Goal: Task Accomplishment & Management: Use online tool/utility

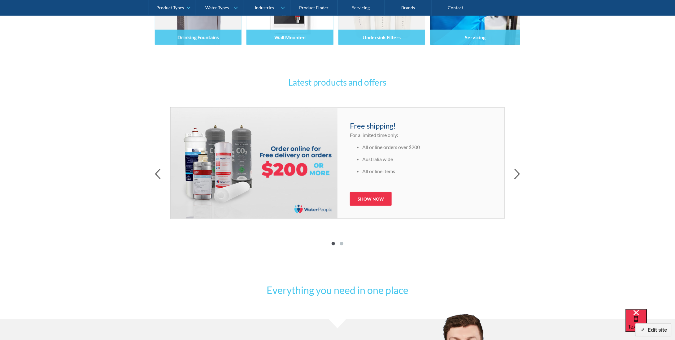
scroll to position [279, 0]
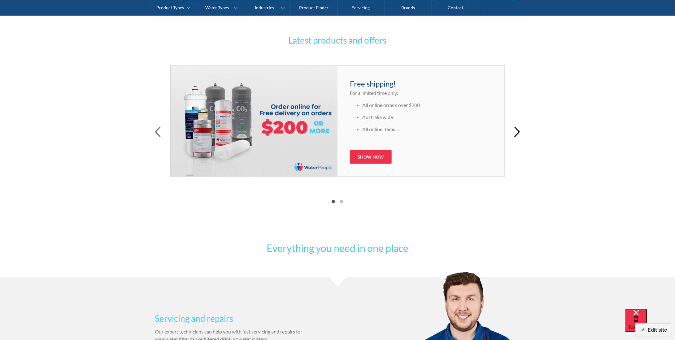
click at [518, 131] on icon "button" at bounding box center [517, 132] width 5 height 10
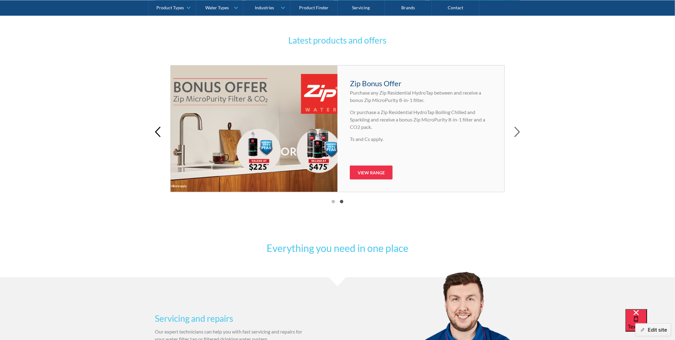
click at [159, 129] on icon "button" at bounding box center [158, 132] width 6 height 11
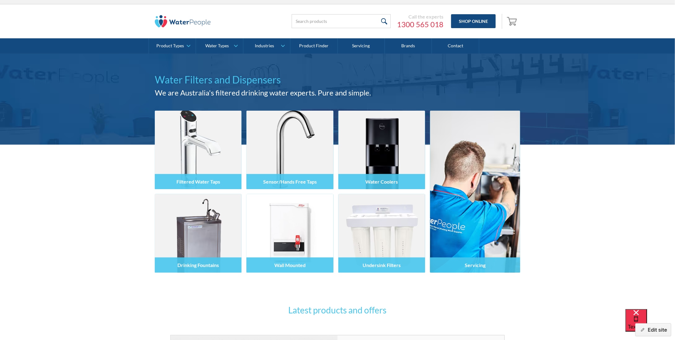
scroll to position [0, 0]
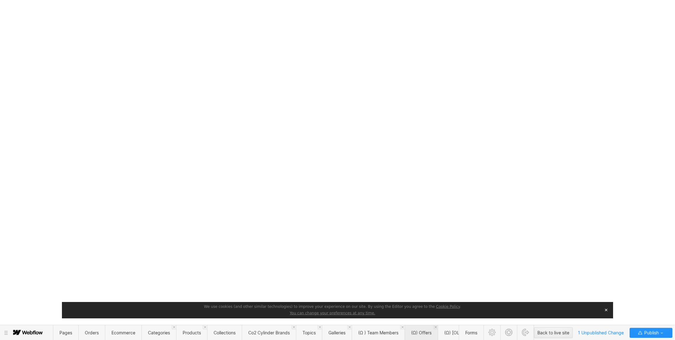
click at [420, 336] on span "(Ω) Offers" at bounding box center [421, 333] width 20 height 5
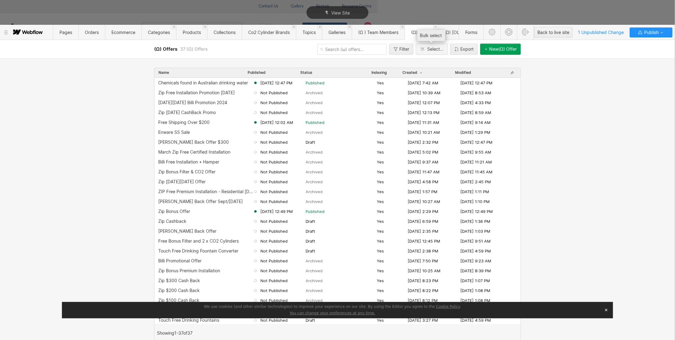
click at [434, 51] on div "Select..." at bounding box center [435, 49] width 16 height 5
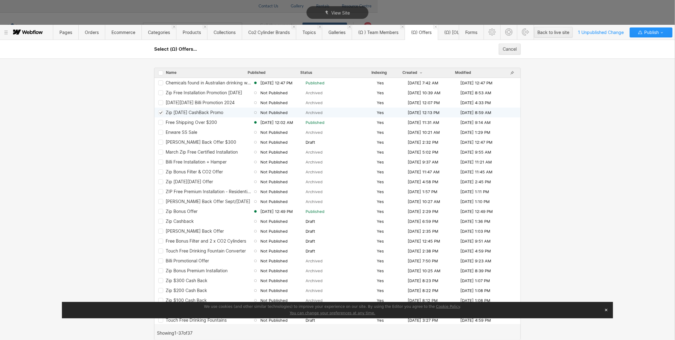
click at [160, 111] on icon "Row 64d060c9e249bc477190caa0" at bounding box center [161, 112] width 4 height 3
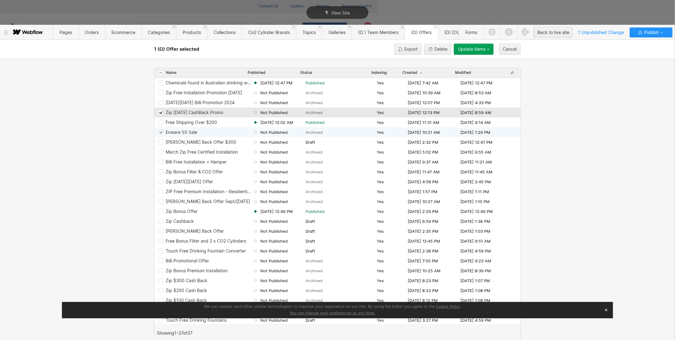
click at [161, 135] on div "Enware SS Sale Not Published Archived Yes [DATE] 10:21 AM [DATE] 1:29 PM" at bounding box center [337, 133] width 366 height 10
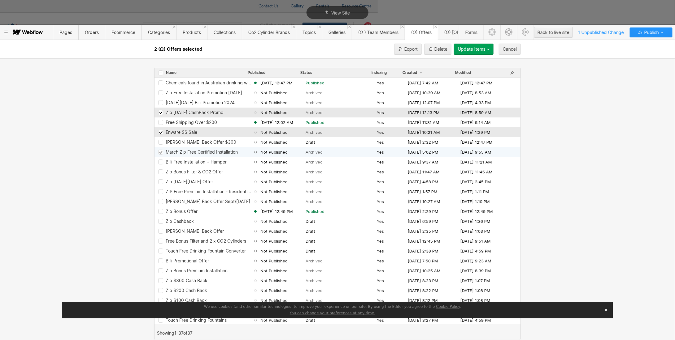
click at [160, 153] on icon "Row 64d060c9e249bc477190ca46" at bounding box center [160, 152] width 3 height 2
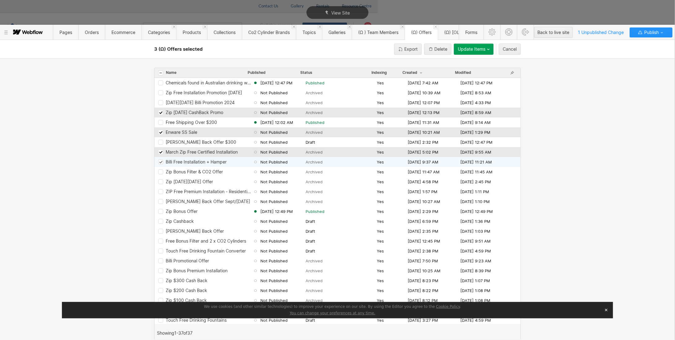
click at [159, 165] on div "Billi Free Installation + Hamper Not Published Archived Yes [DATE] 9:37 AM [DAT…" at bounding box center [337, 162] width 366 height 10
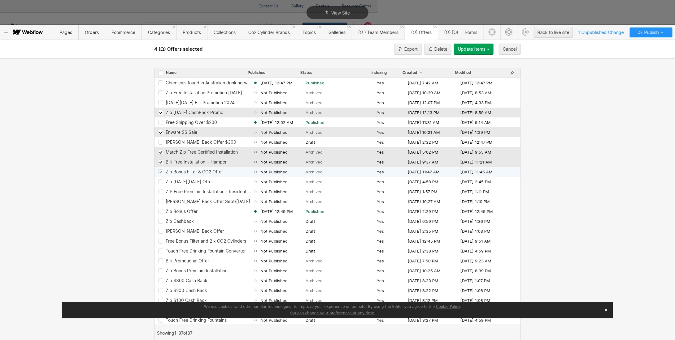
click at [159, 172] on icon "Row 64d060c9e249bc477190ca05" at bounding box center [160, 172] width 3 height 2
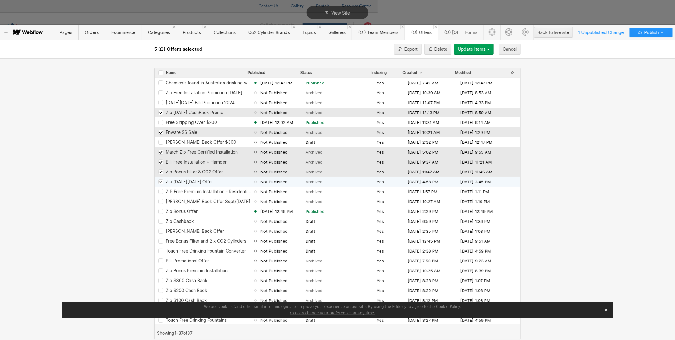
click at [159, 180] on icon "Row 64d060c9e249bc477190c989" at bounding box center [161, 181] width 4 height 3
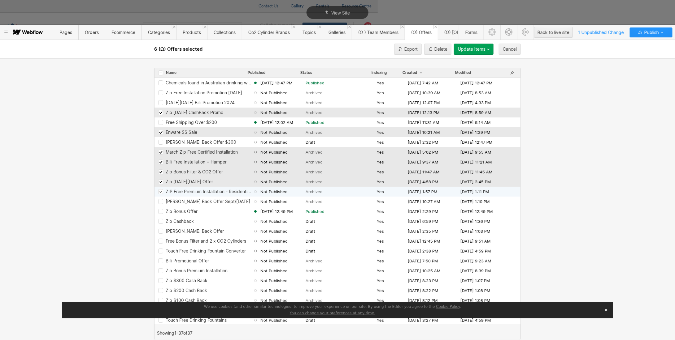
click at [159, 192] on icon "Row 64d060c9e249bc477190c96b" at bounding box center [160, 192] width 3 height 2
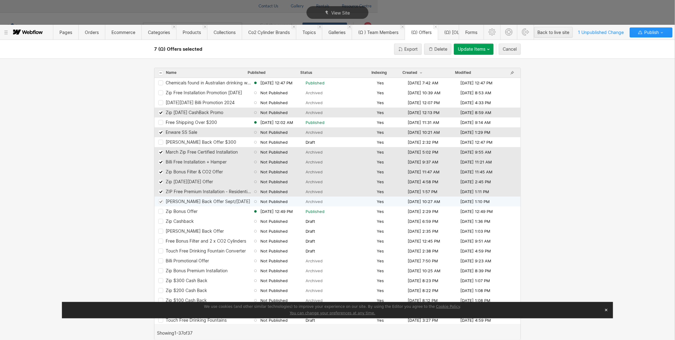
click at [159, 201] on icon "Row 64d060c9e249bc477190c96a" at bounding box center [161, 201] width 4 height 3
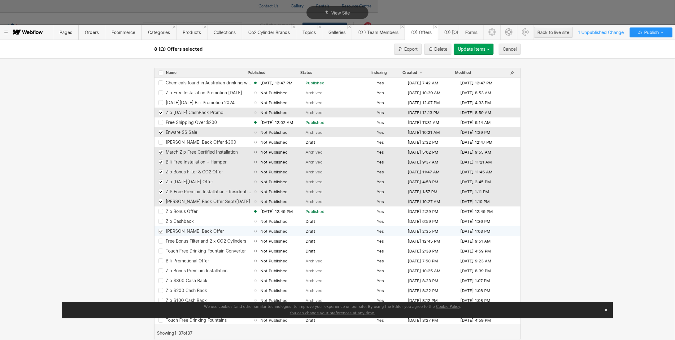
click at [159, 227] on div "[PERSON_NAME] Back Offer Not Published Draft Yes [DATE] 2:35 PM [DATE] 1:03 PM" at bounding box center [337, 232] width 366 height 10
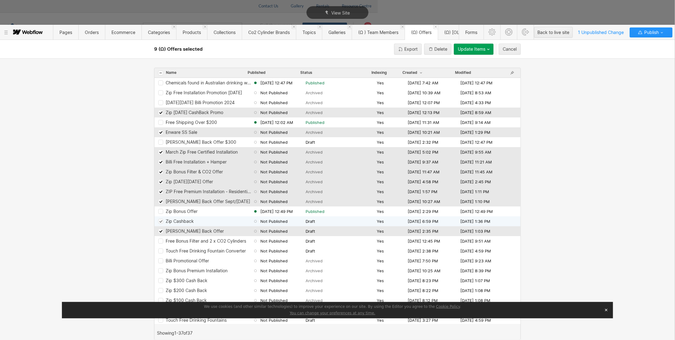
click at [163, 220] on div "Row 64d060c9e249bc477190c8eb" at bounding box center [160, 221] width 5 height 5
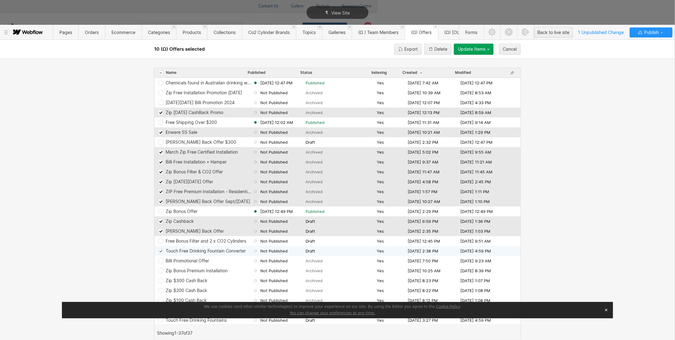
click at [160, 248] on div "Touch Free Drinking Fountain Converter Not Published Draft Yes [DATE] 2:38 PM […" at bounding box center [337, 251] width 366 height 10
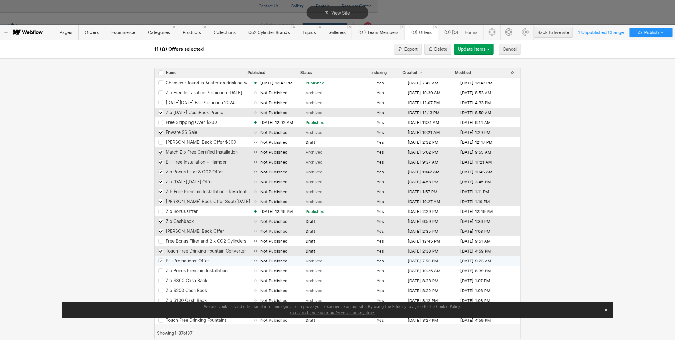
click at [159, 261] on icon "Row 64d060c9e249bc477190c8c5" at bounding box center [160, 261] width 3 height 2
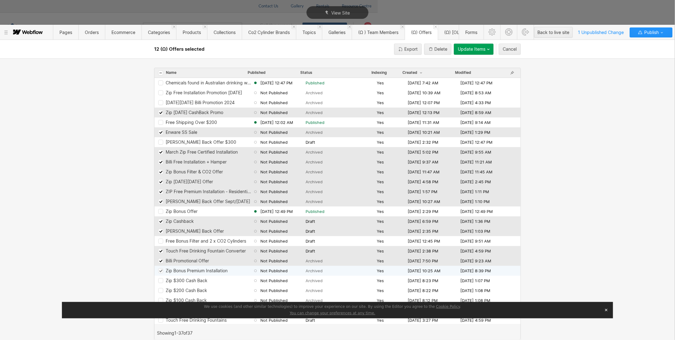
click at [159, 271] on icon "Row 64d060c9e249bc477190c8c4" at bounding box center [161, 271] width 4 height 3
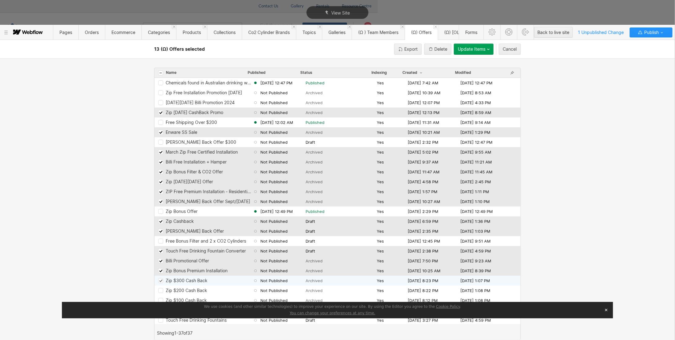
click at [161, 280] on icon "Row 64d060c9e249bc477190c8c3" at bounding box center [160, 281] width 3 height 2
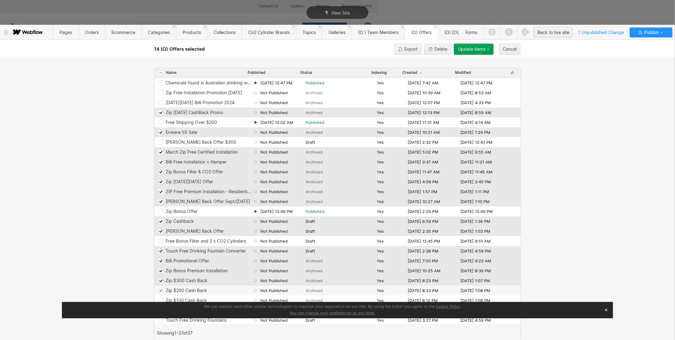
click at [161, 288] on div "Zip $200 Cash Back Not Published Archived Yes [DATE] 8:22 PM [DATE] 1:08 PM" at bounding box center [337, 291] width 366 height 10
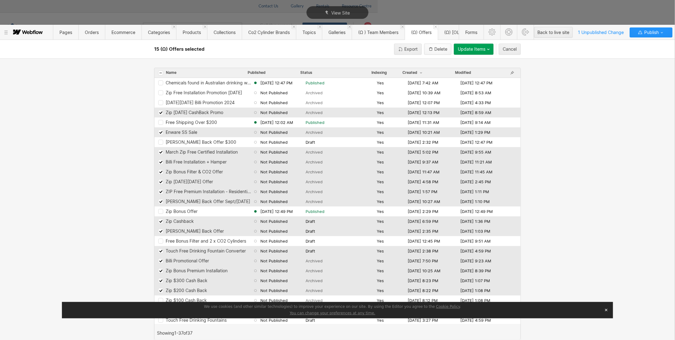
click at [441, 49] on div "Delete" at bounding box center [440, 49] width 13 height 5
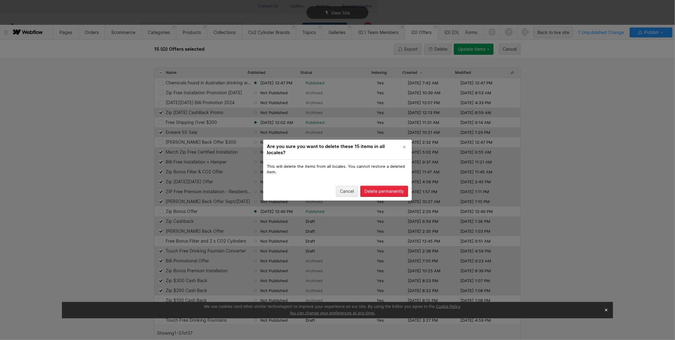
click at [374, 190] on div "Delete permanently" at bounding box center [384, 191] width 40 height 5
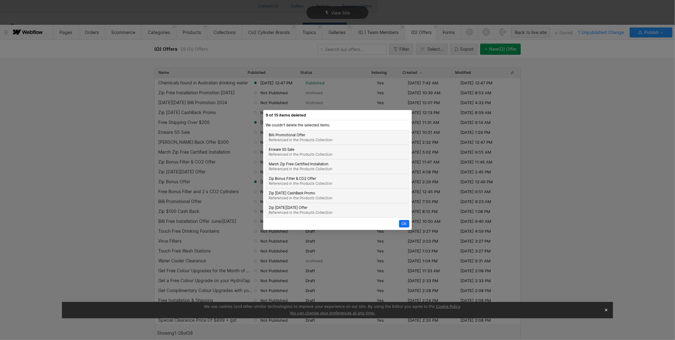
click at [405, 222] on div "OK" at bounding box center [403, 224] width 5 height 5
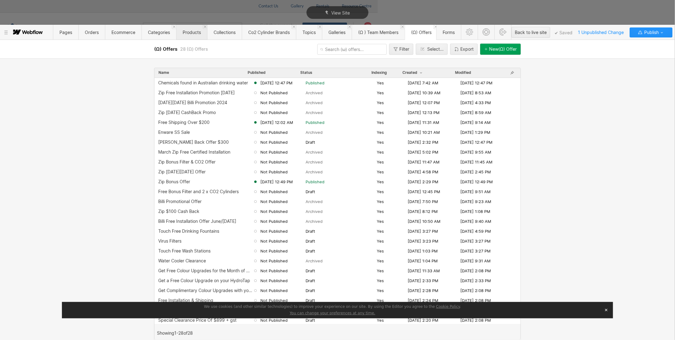
click at [191, 30] on span "Products" at bounding box center [192, 32] width 18 height 5
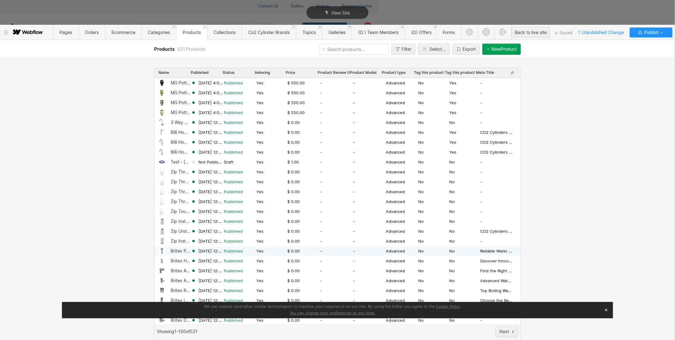
click at [176, 249] on div "Britex Pedestal Drinking Fountain" at bounding box center [181, 251] width 20 height 5
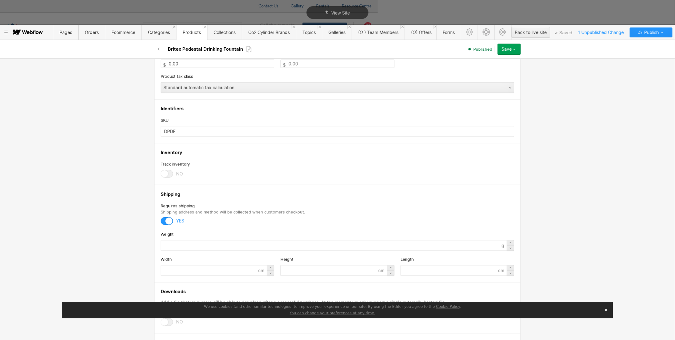
scroll to position [774, 0]
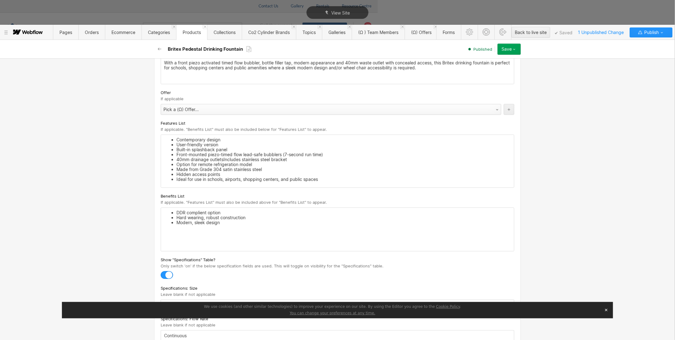
click at [174, 105] on div "Pick a (Ω) Offer..." at bounding box center [324, 110] width 327 height 10
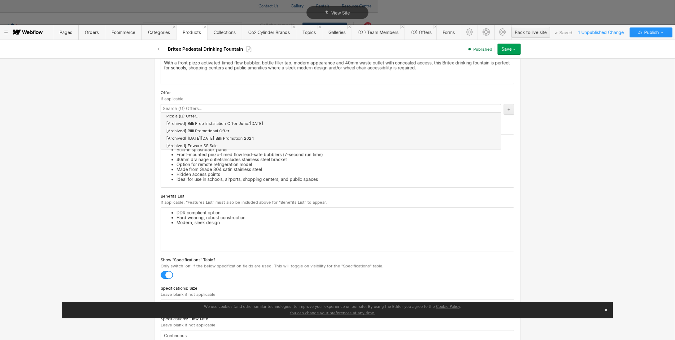
click at [99, 75] on div "Basic info Product type Advanced Advanced products provide all available custom…" at bounding box center [337, 199] width 675 height 282
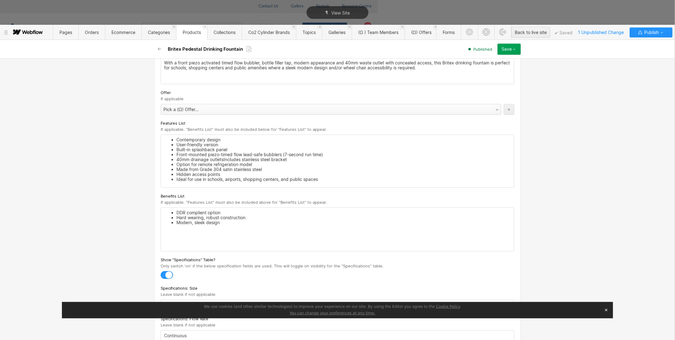
click at [183, 105] on div "Pick a (Ω) Offer..." at bounding box center [324, 110] width 327 height 10
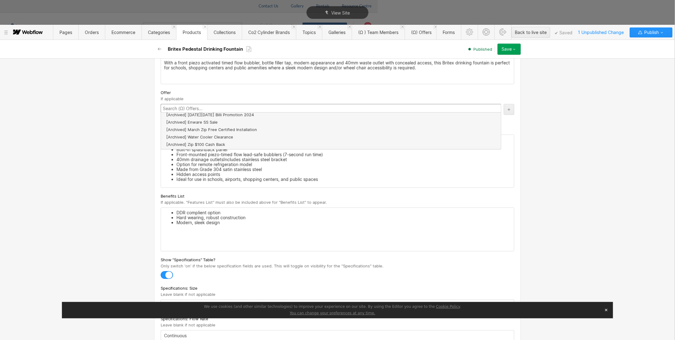
scroll to position [0, 0]
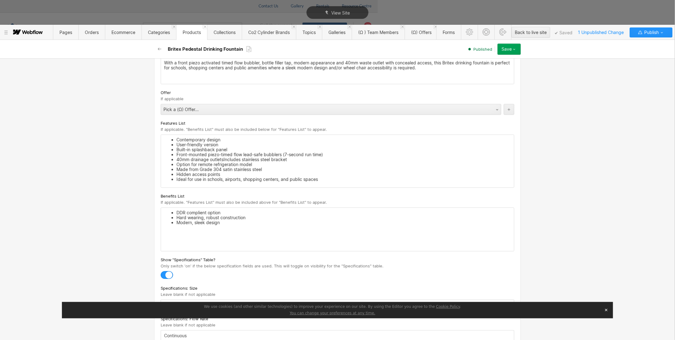
click at [124, 119] on div "Basic info Product type Advanced Advanced products provide all available custom…" at bounding box center [337, 199] width 675 height 282
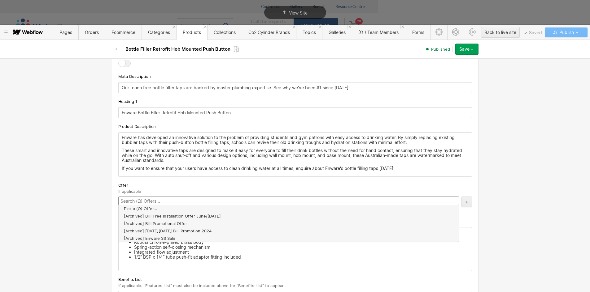
scroll to position [588, 0]
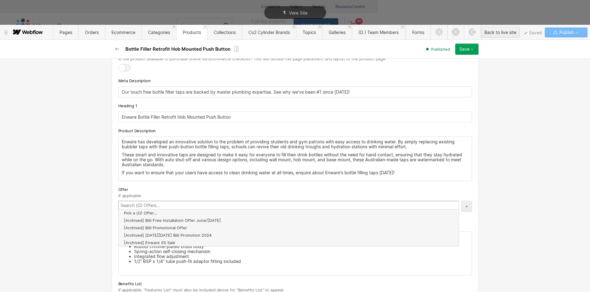
click at [117, 47] on icon "button" at bounding box center [117, 49] width 5 height 5
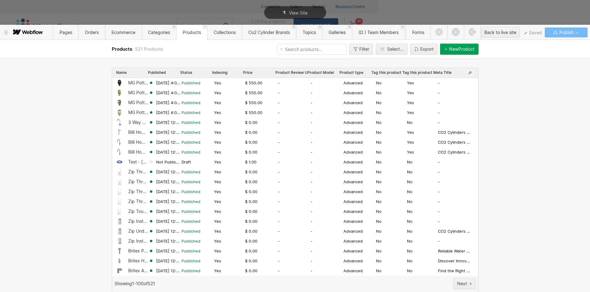
click at [468, 72] on icon "button" at bounding box center [469, 73] width 5 height 5
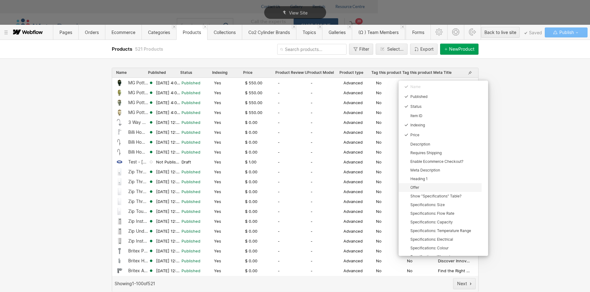
click at [415, 187] on div "Offer" at bounding box center [443, 187] width 67 height 5
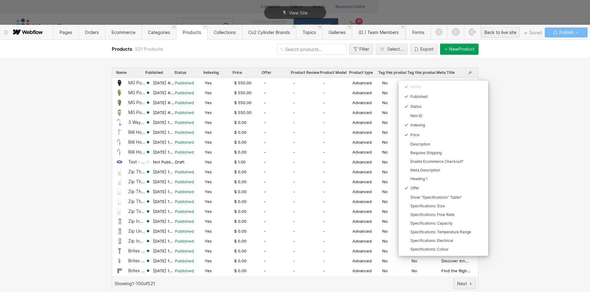
click at [268, 74] on icon at bounding box center [297, 146] width 594 height 292
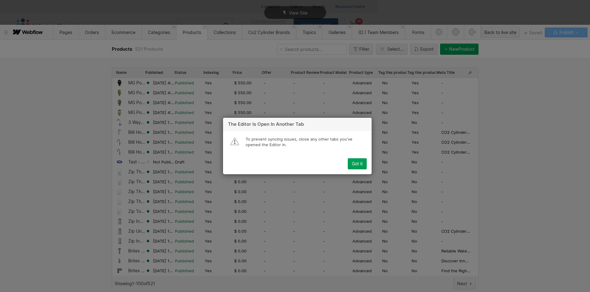
click at [353, 164] on div "Got it" at bounding box center [357, 164] width 11 height 5
